Goal: Task Accomplishment & Management: Complete application form

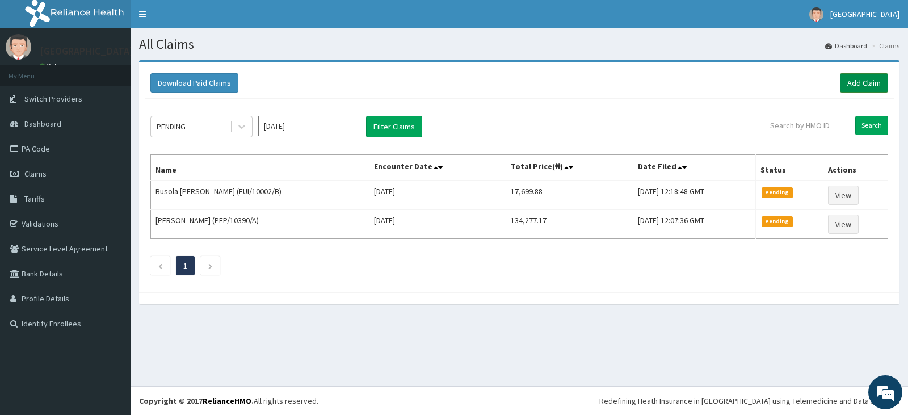
click at [879, 81] on link "Add Claim" at bounding box center [864, 82] width 48 height 19
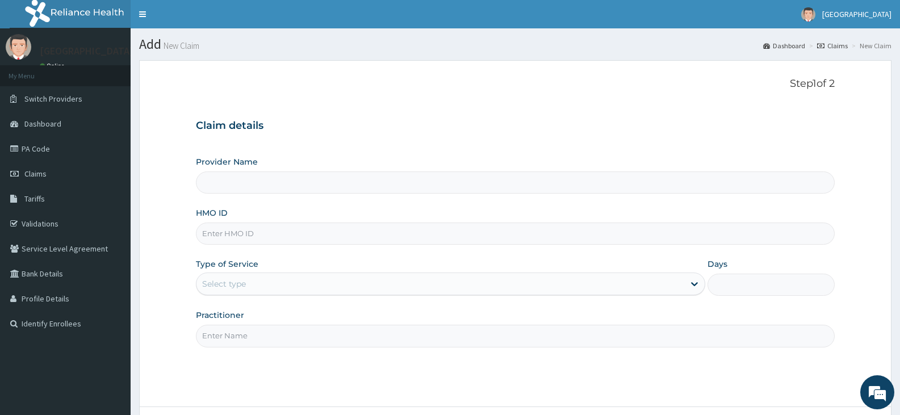
click at [271, 232] on input "HMO ID" at bounding box center [515, 233] width 639 height 22
type input "[GEOGRAPHIC_DATA]"
paste input "BLE/10003/A"
type input "BLE/10003/A"
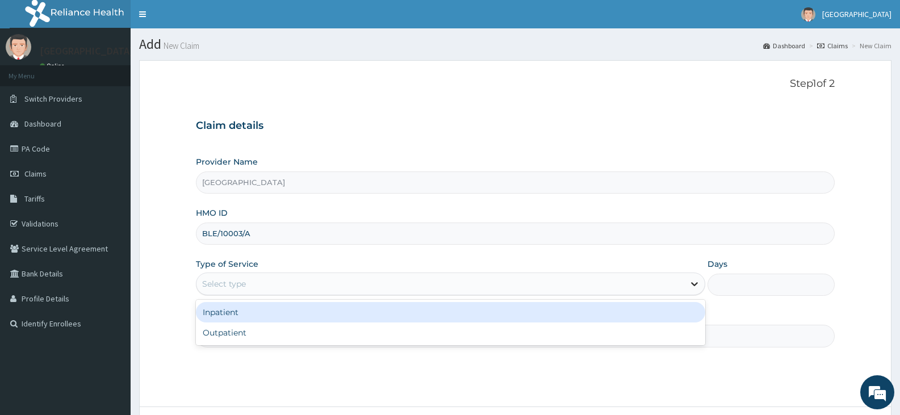
click at [691, 288] on icon at bounding box center [693, 283] width 11 height 11
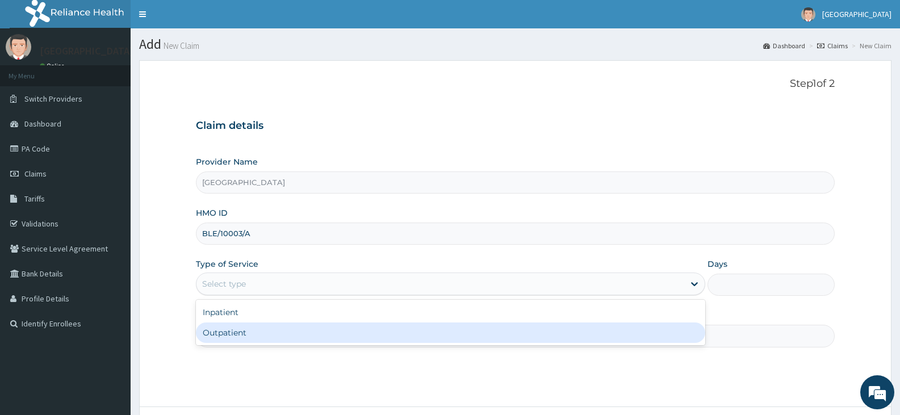
click at [439, 335] on div "Outpatient" at bounding box center [450, 332] width 509 height 20
type input "1"
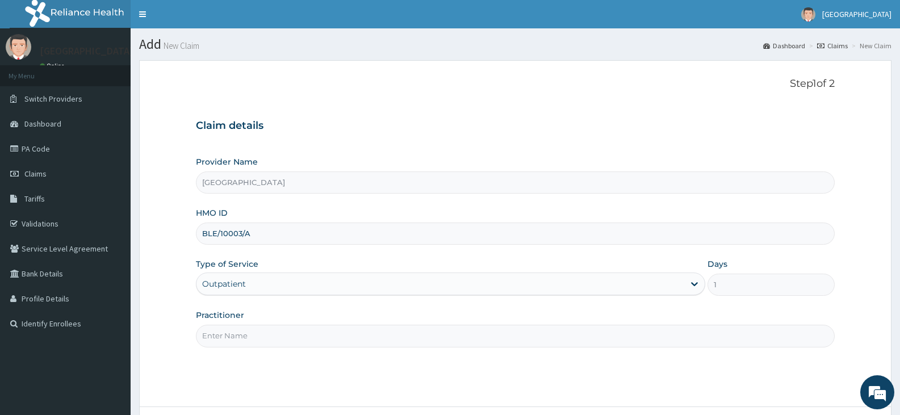
click at [403, 338] on input "Practitioner" at bounding box center [515, 336] width 639 height 22
type input "Dr. Adeola Fumio"
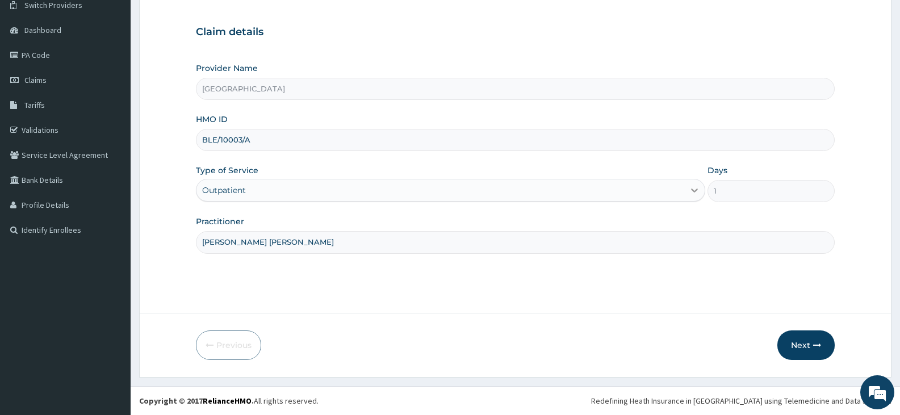
click at [696, 192] on icon at bounding box center [693, 189] width 11 height 11
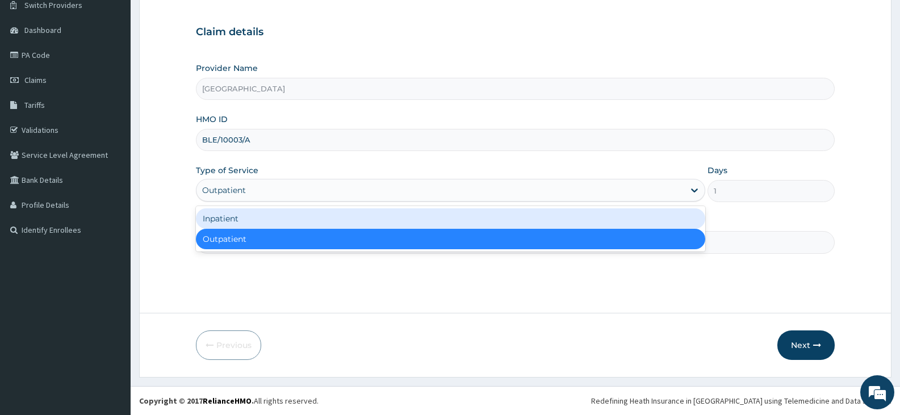
click at [611, 221] on div "Inpatient" at bounding box center [450, 218] width 509 height 20
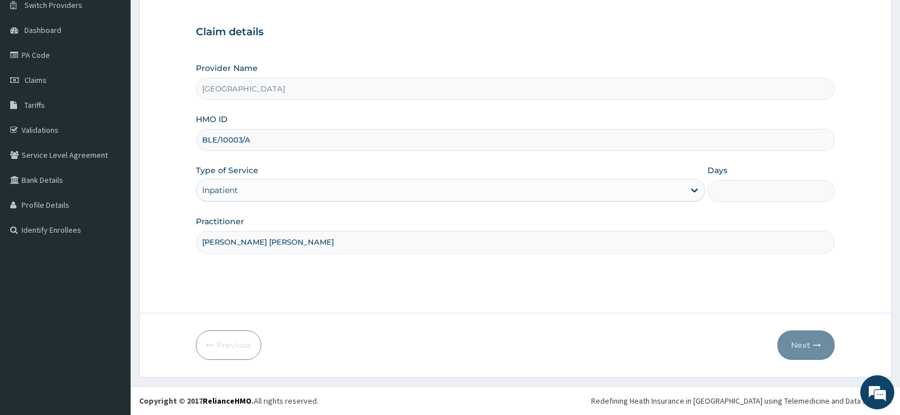
click at [741, 195] on input "Days" at bounding box center [770, 191] width 127 height 22
type input "2"
click at [806, 343] on button "Next" at bounding box center [805, 345] width 57 height 30
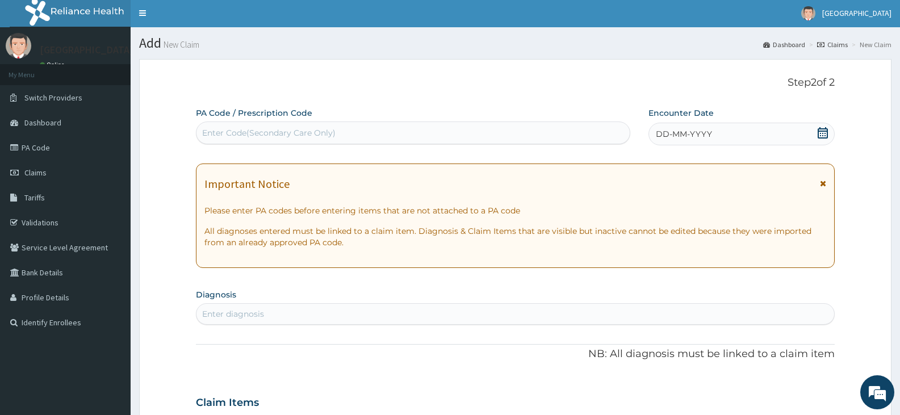
scroll to position [0, 0]
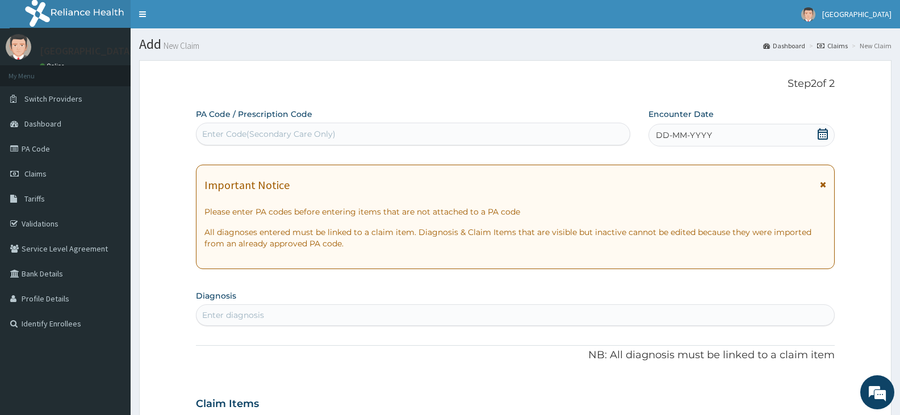
click at [454, 136] on div "Enter Code(Secondary Care Only)" at bounding box center [412, 134] width 433 height 18
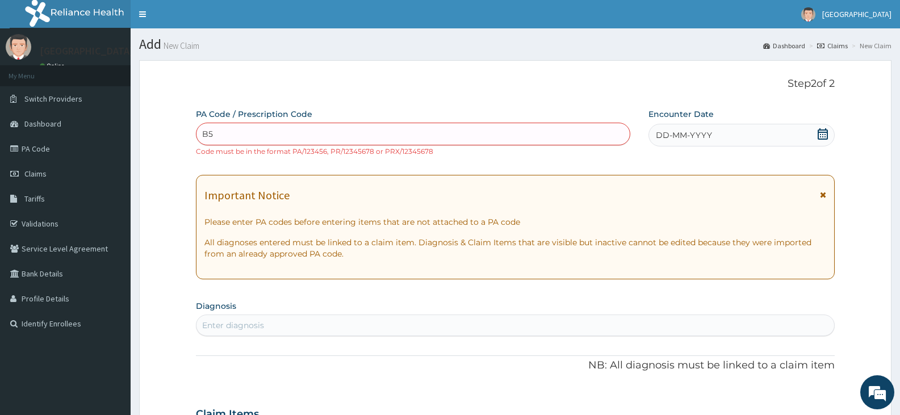
type input "B"
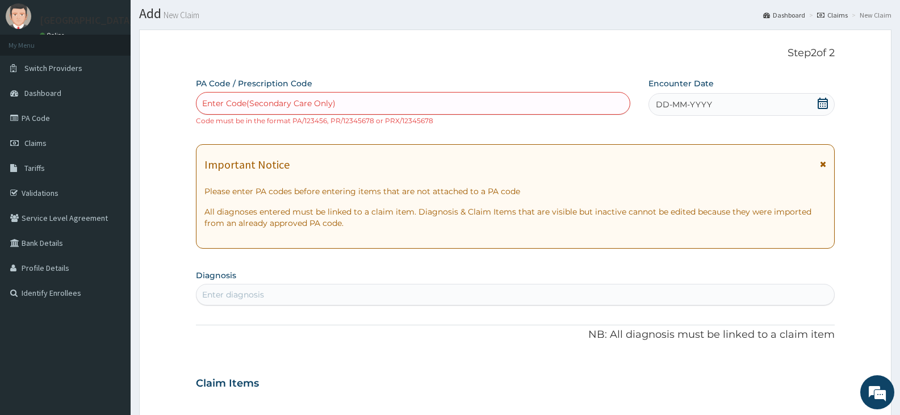
scroll to position [57, 0]
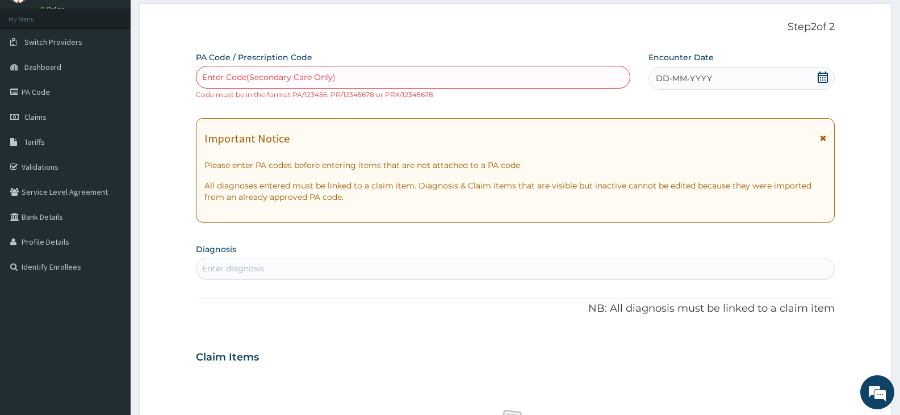
click at [341, 234] on div "PA Code / Prescription Code Use Up and Down to choose options, press Enter to s…" at bounding box center [515, 351] width 639 height 598
click at [661, 74] on span "DD-MM-YYYY" at bounding box center [684, 78] width 56 height 11
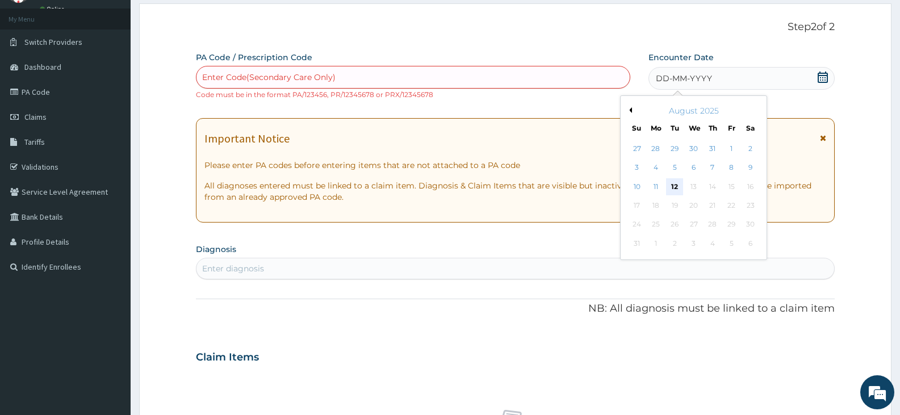
click at [674, 188] on div "12" at bounding box center [674, 186] width 17 height 17
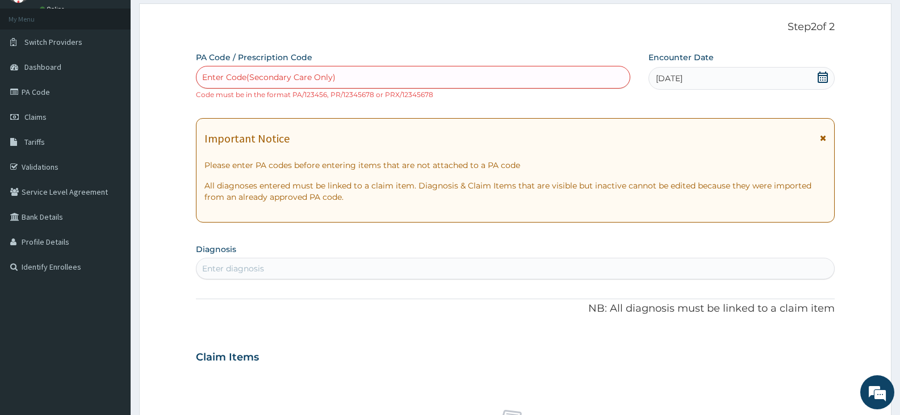
click at [548, 83] on div "Enter Code(Secondary Care Only)" at bounding box center [412, 77] width 433 height 18
type input "SEPSIS"
click at [548, 81] on div "SEPSIS" at bounding box center [412, 77] width 433 height 18
click at [460, 79] on div "Enter Code(Secondary Care Only)" at bounding box center [412, 77] width 433 height 18
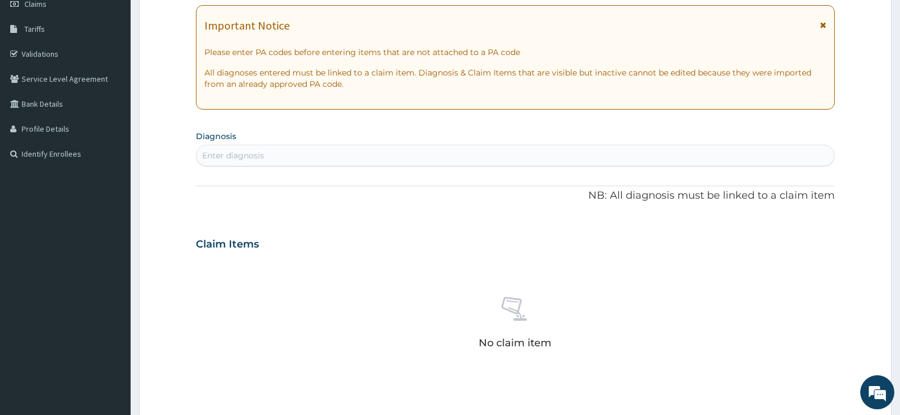
scroll to position [170, 0]
click at [451, 147] on div "Enter diagnosis" at bounding box center [514, 155] width 637 height 18
type input "b"
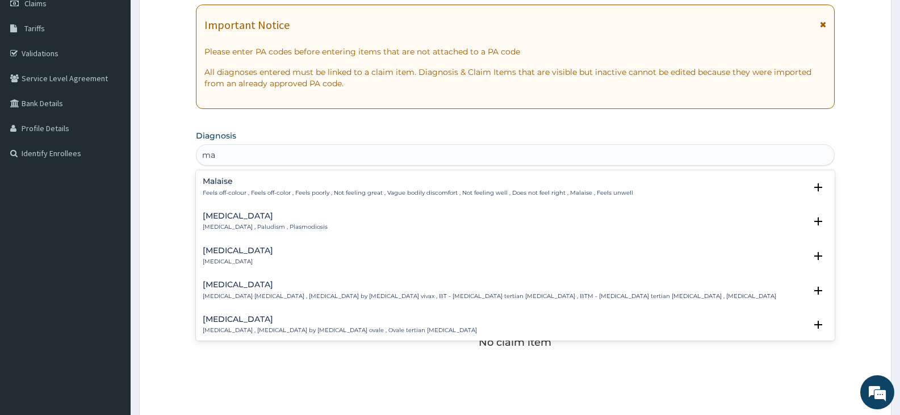
type input "m"
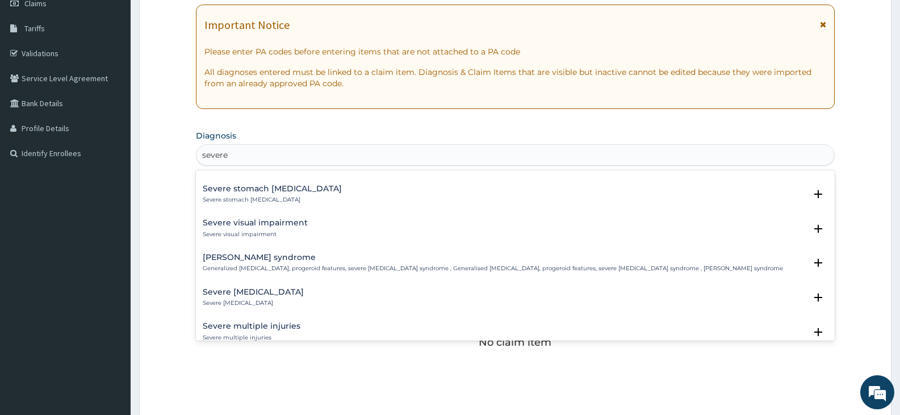
scroll to position [1621, 0]
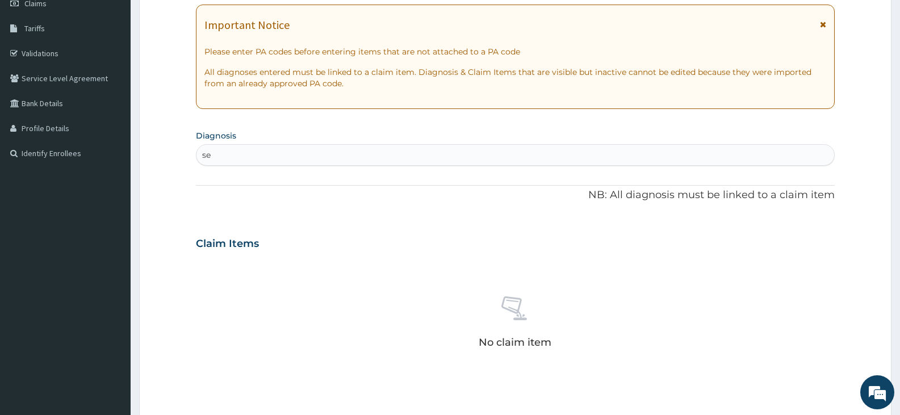
type input "s"
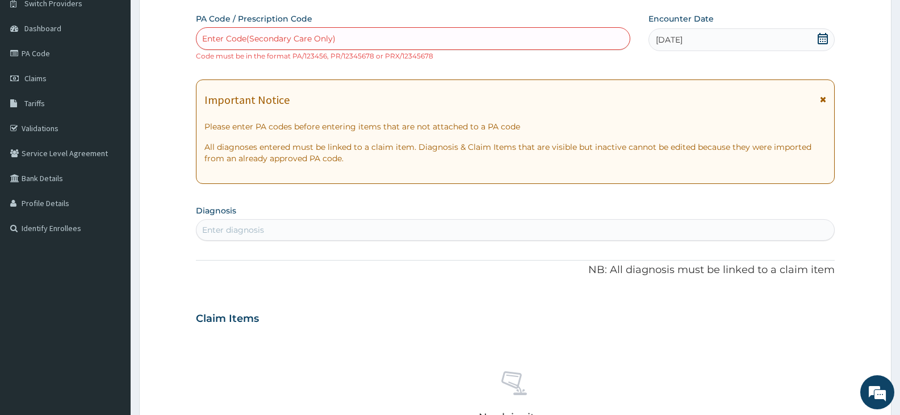
scroll to position [0, 0]
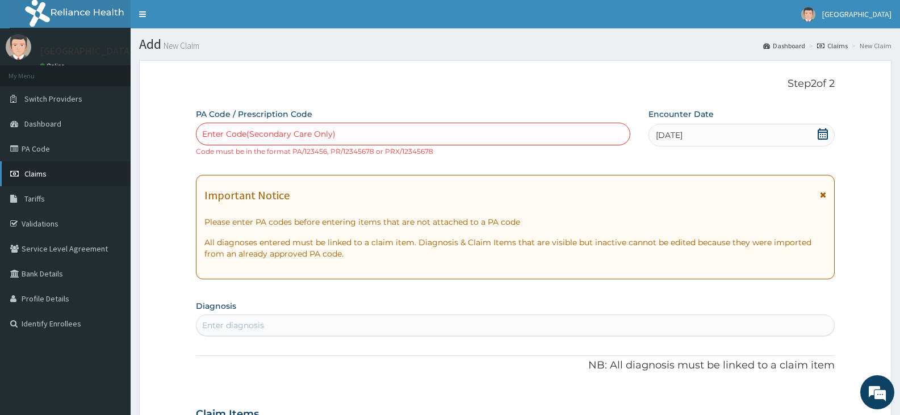
click at [56, 173] on link "Claims" at bounding box center [65, 173] width 131 height 25
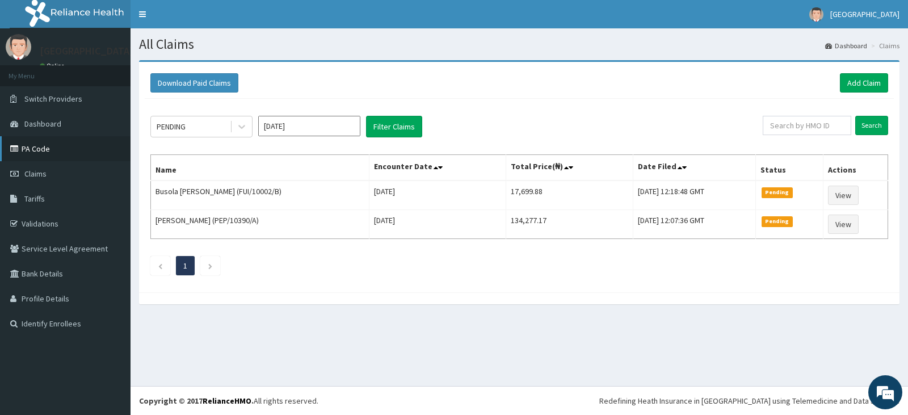
click at [43, 156] on link "PA Code" at bounding box center [65, 148] width 131 height 25
